Goal: Task Accomplishment & Management: Complete application form

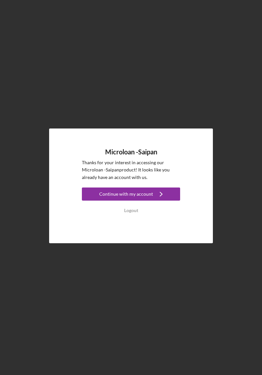
click at [162, 202] on icon "Icon/Navigate" at bounding box center [161, 194] width 16 height 16
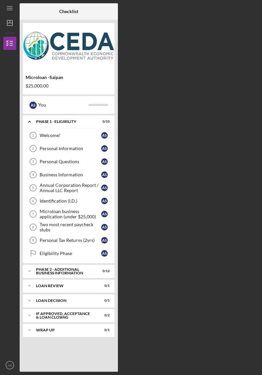
click at [30, 200] on circle at bounding box center [33, 201] width 7 height 7
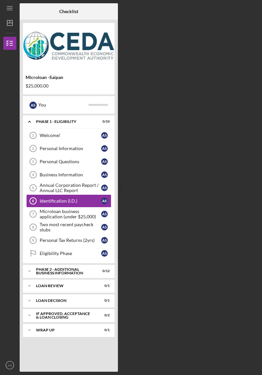
scroll to position [21, 0]
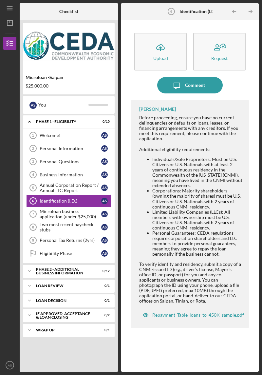
click at [36, 198] on circle at bounding box center [33, 201] width 7 height 7
click at [179, 37] on button "Icon/Upload Upload" at bounding box center [160, 52] width 52 height 38
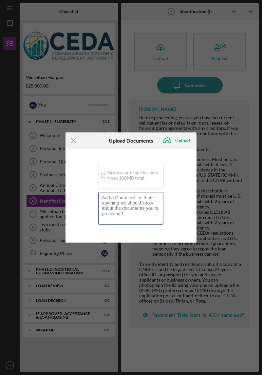
click at [145, 196] on textarea at bounding box center [130, 208] width 65 height 32
click at [147, 184] on div "Icon/Document Browse or drag files here (max 100MB total) Tap to choose files o…" at bounding box center [131, 175] width 66 height 27
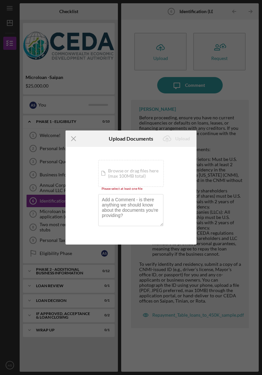
click at [75, 142] on icon "Icon/Menu Close" at bounding box center [74, 138] width 16 height 16
